Goal: Task Accomplishment & Management: Complete application form

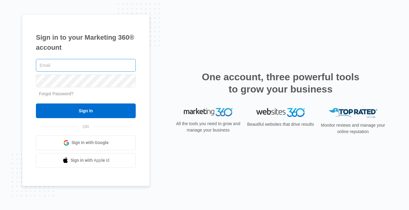
click at [96, 64] on input "text" at bounding box center [86, 65] width 100 height 13
type input "[EMAIL_ADDRESS][DOMAIN_NAME]"
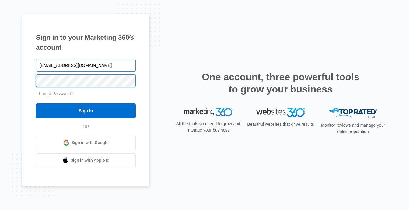
click at [36, 103] on input "Sign In" at bounding box center [86, 110] width 100 height 15
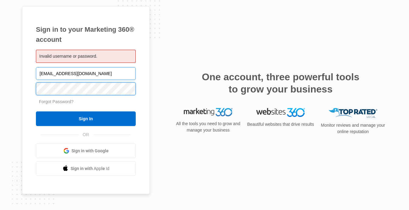
click at [36, 111] on input "Sign In" at bounding box center [86, 118] width 100 height 15
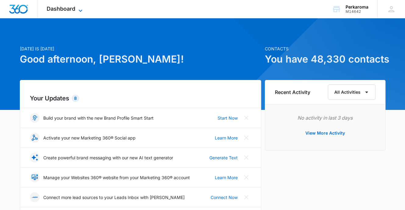
click at [65, 9] on span "Dashboard" at bounding box center [61, 8] width 29 height 6
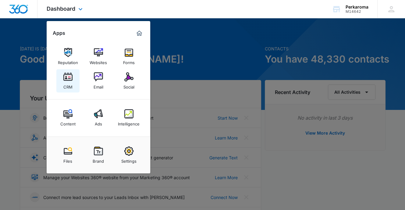
click at [68, 77] on img at bounding box center [67, 76] width 9 height 9
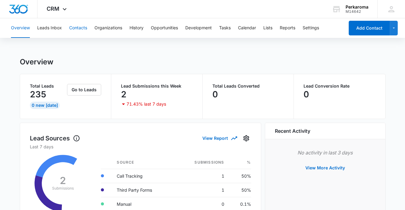
click at [78, 28] on button "Contacts" at bounding box center [78, 27] width 18 height 19
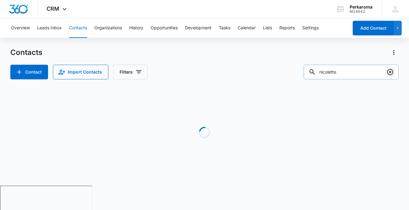
click at [391, 72] on icon "Clear" at bounding box center [390, 72] width 6 height 6
click at [343, 47] on div "Overview Leads Inbox Contacts Organizations History Opportunities Development T…" at bounding box center [204, 101] width 409 height 167
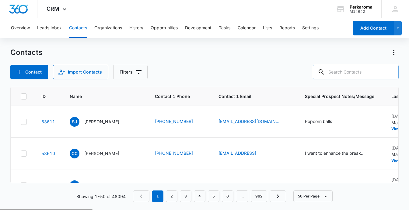
click at [350, 72] on input "text" at bounding box center [356, 72] width 86 height 15
type input "[PERSON_NAME]"
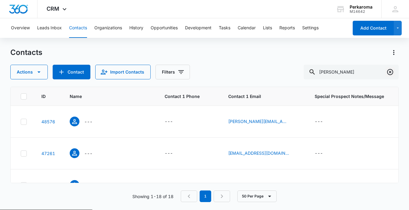
click at [391, 70] on icon "Clear" at bounding box center [390, 71] width 7 height 7
click at [268, 40] on div "Overview Leads Inbox Contacts Organizations History Opportunities Development T…" at bounding box center [204, 113] width 409 height 191
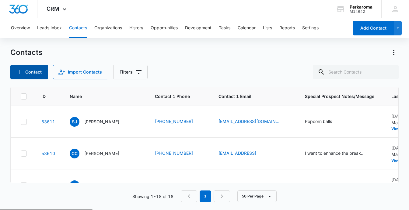
click at [35, 70] on button "Contact" at bounding box center [29, 72] width 38 height 15
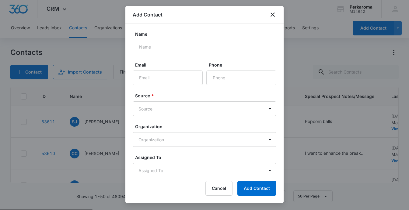
click at [175, 45] on input "Name" at bounding box center [205, 47] width 144 height 15
type input "[PERSON_NAME]"
